Goal: Transaction & Acquisition: Purchase product/service

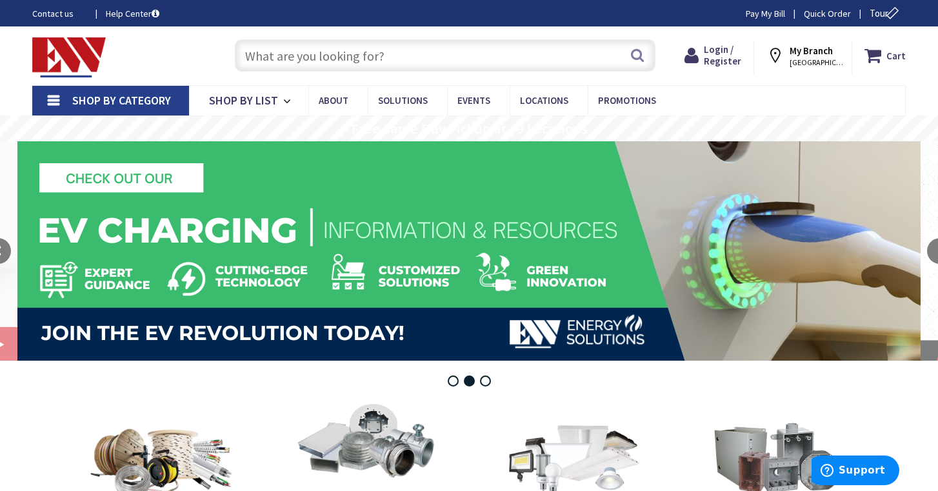
click at [500, 59] on input "text" at bounding box center [445, 55] width 421 height 32
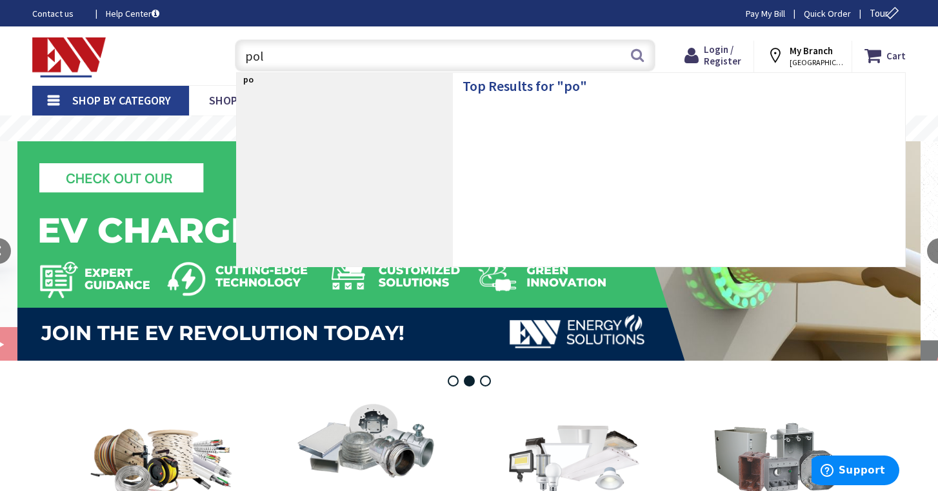
type input "pole"
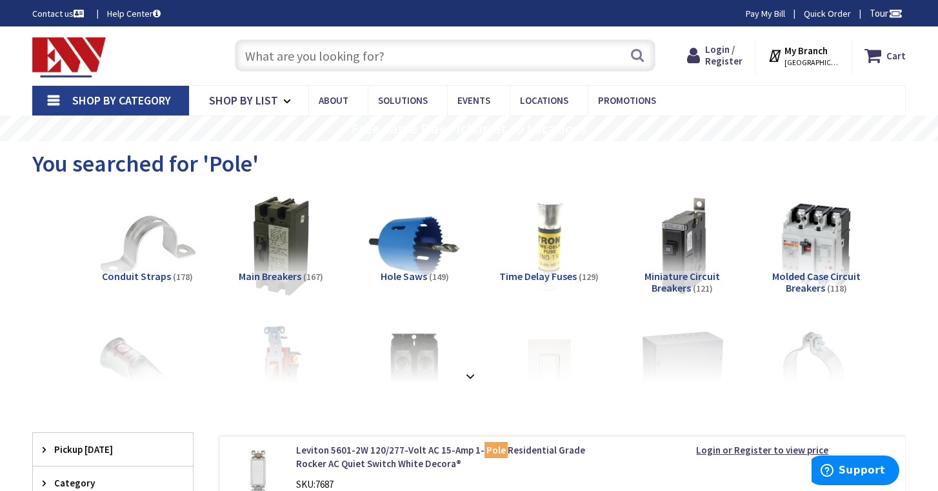
click at [399, 46] on input "text" at bounding box center [445, 55] width 421 height 32
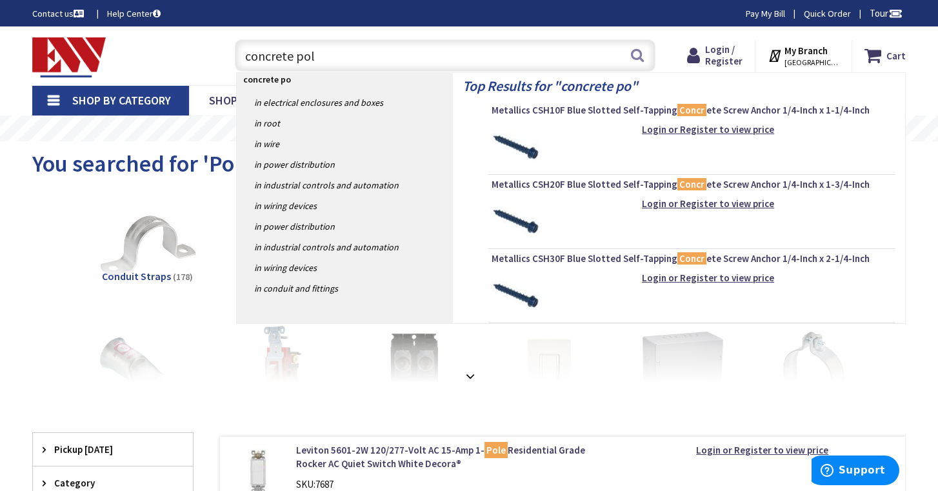
type input "concrete pole"
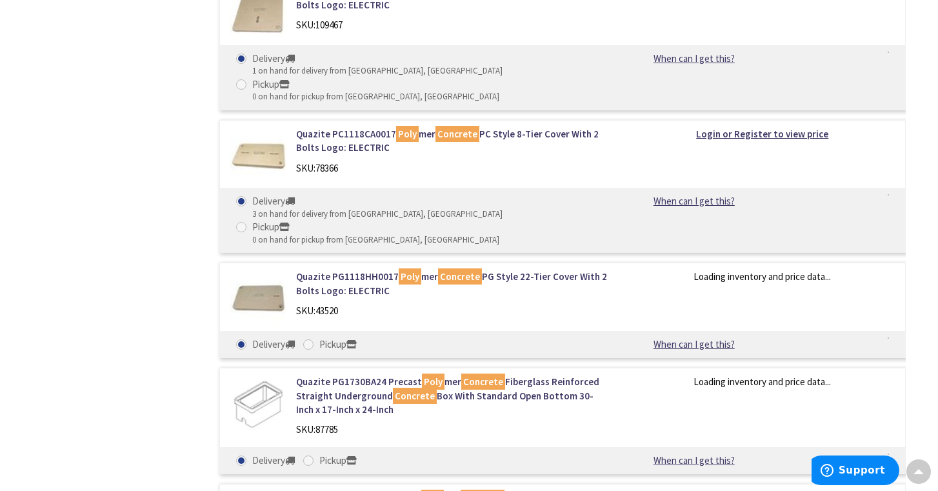
scroll to position [1779, 0]
